Goal: Find specific page/section: Find specific page/section

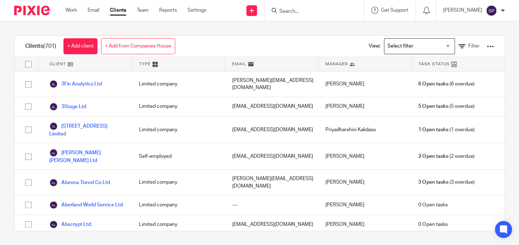
click at [285, 10] on input "Search" at bounding box center [311, 12] width 64 height 6
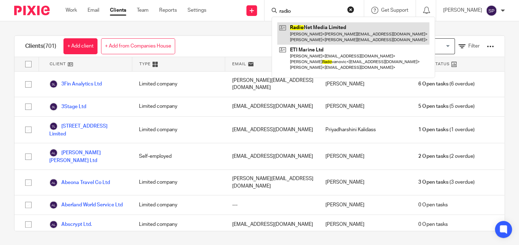
type input "radio"
click at [316, 25] on link at bounding box center [353, 33] width 152 height 22
click at [307, 29] on link at bounding box center [353, 33] width 152 height 22
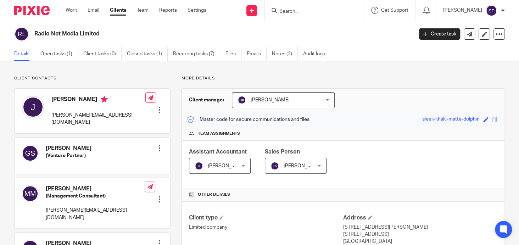
scroll to position [142, 0]
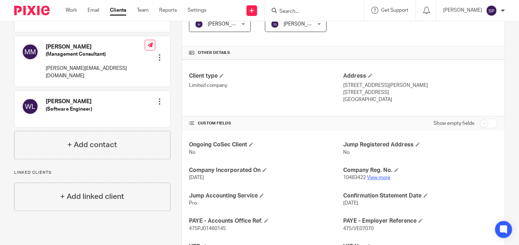
click at [371, 175] on link "View more" at bounding box center [378, 177] width 23 height 5
